Goal: Task Accomplishment & Management: Use online tool/utility

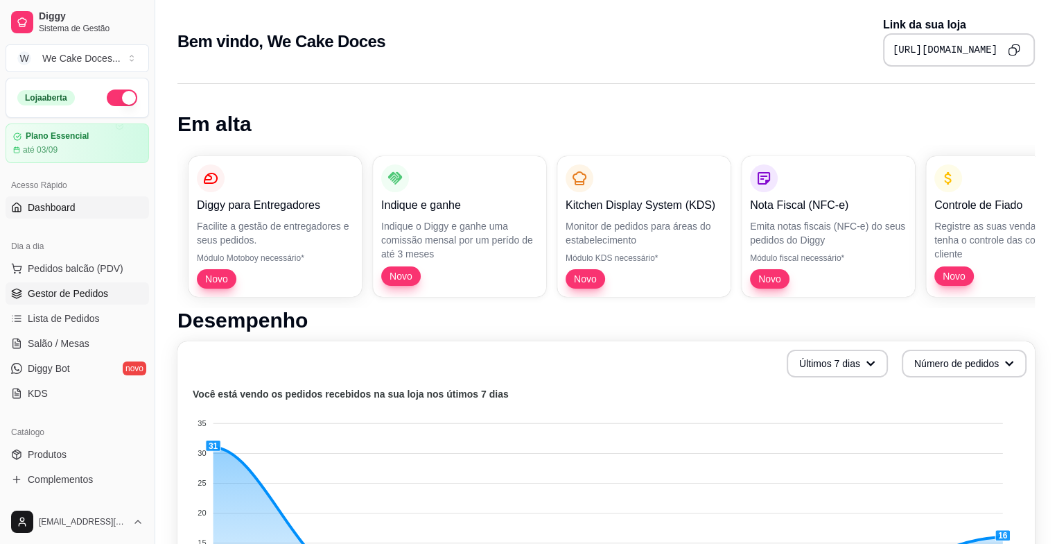
click at [112, 290] on link "Gestor de Pedidos" at bounding box center [78, 293] width 144 height 22
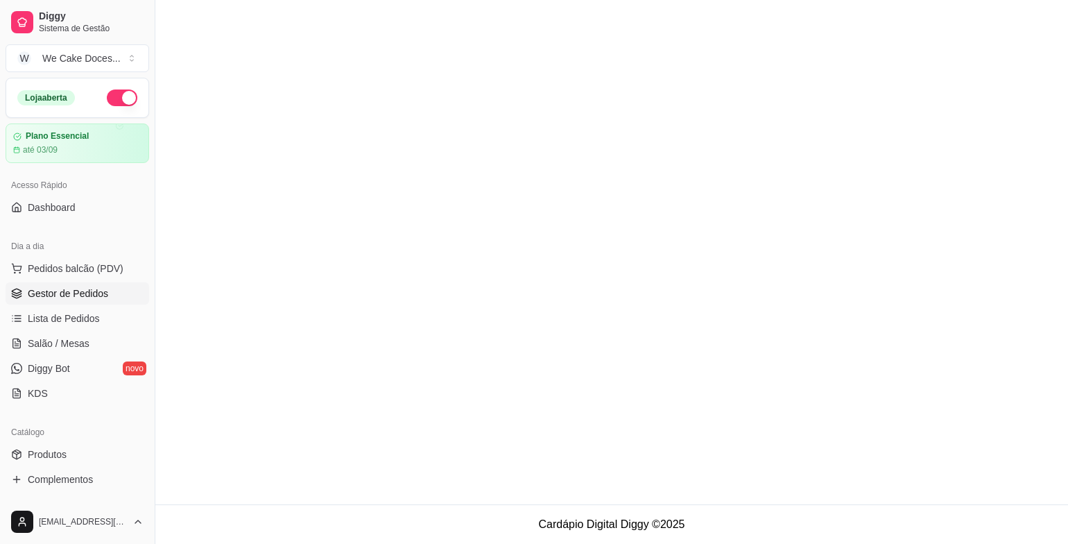
click at [112, 290] on link "Gestor de Pedidos" at bounding box center [78, 293] width 144 height 22
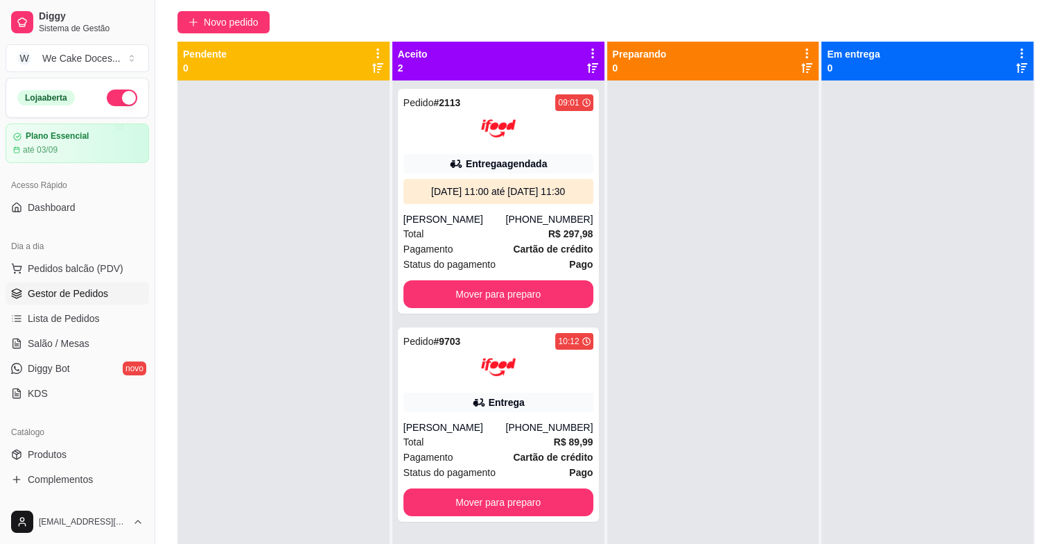
scroll to position [115, 0]
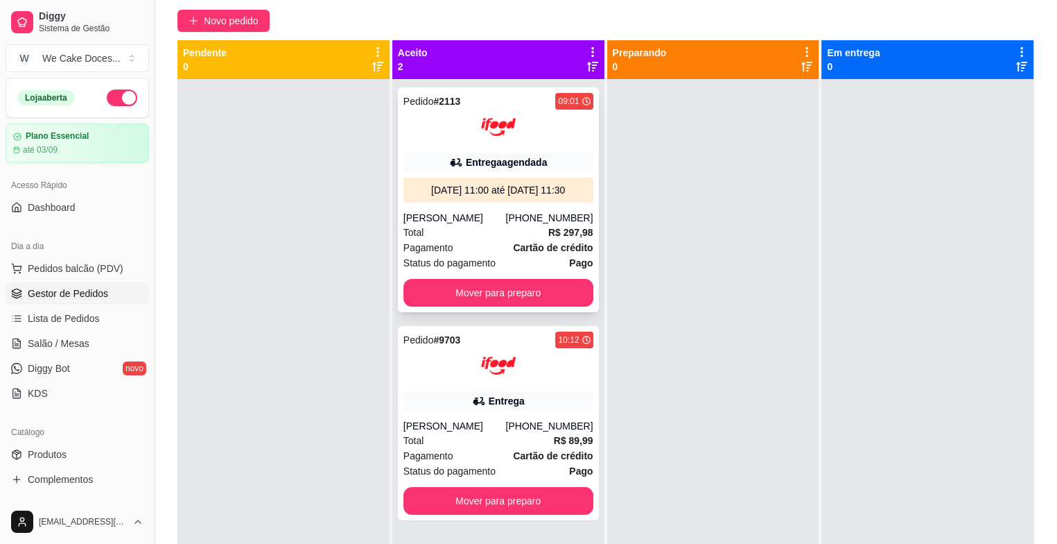
click at [413, 159] on div "Entrega agendada" at bounding box center [499, 162] width 190 height 19
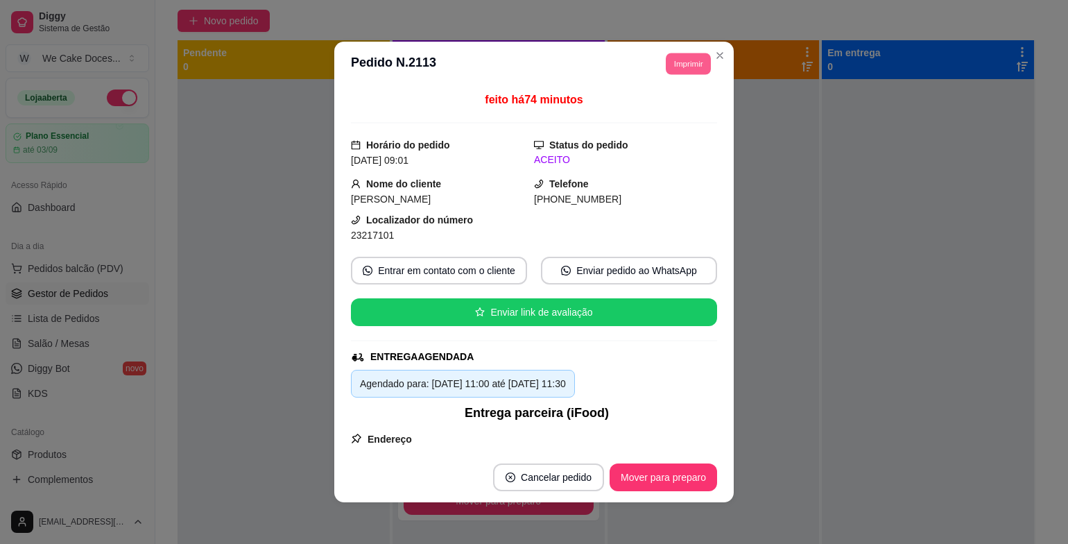
click at [668, 64] on button "Imprimir" at bounding box center [688, 63] width 45 height 21
click at [652, 107] on button "IMPRESSORA" at bounding box center [656, 111] width 97 height 21
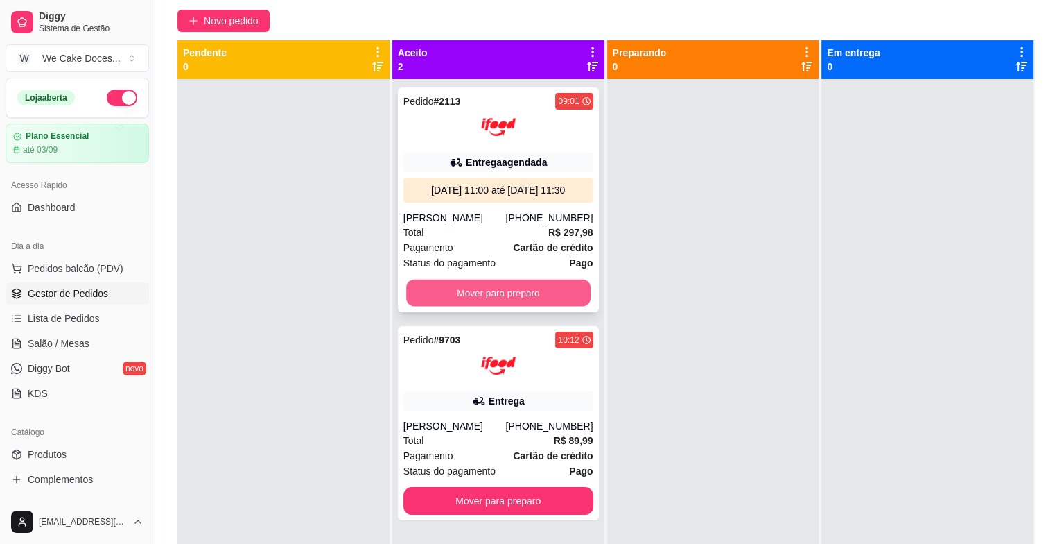
click at [531, 299] on button "Mover para preparo" at bounding box center [498, 292] width 184 height 27
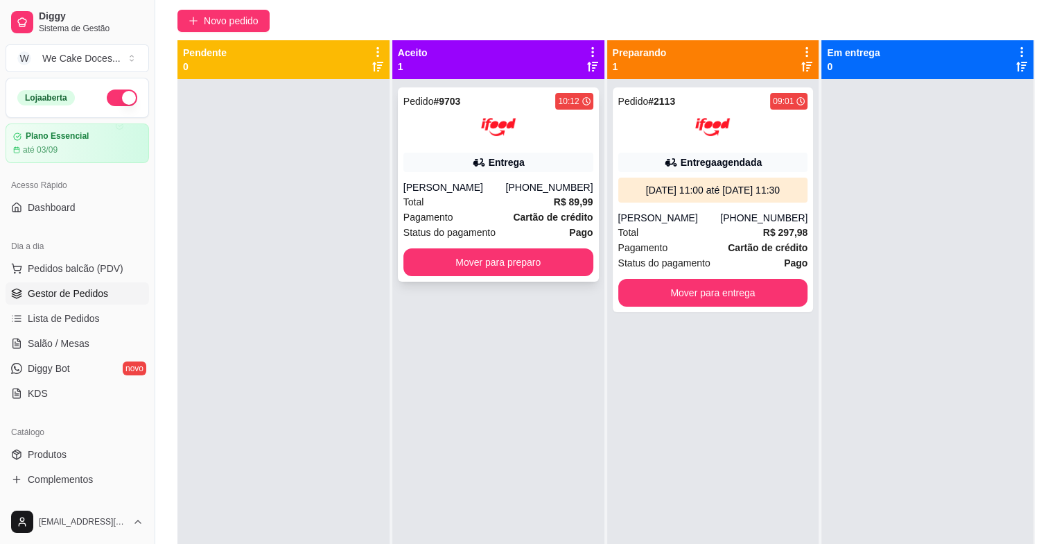
click at [398, 139] on div "Pedido # 9703 10:12 Entrega [PERSON_NAME] [PHONE_NUMBER] Total R$ 89,99 Pagamen…" at bounding box center [498, 184] width 201 height 194
